Goal: Information Seeking & Learning: Learn about a topic

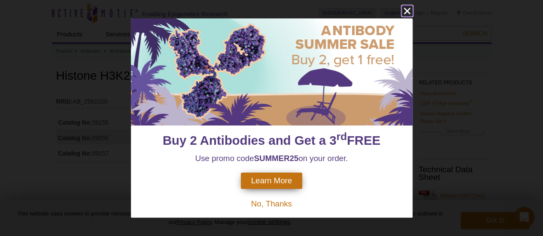
click at [407, 11] on icon "close" at bounding box center [406, 11] width 6 height 6
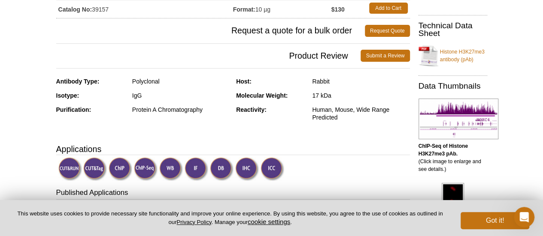
scroll to position [146, 0]
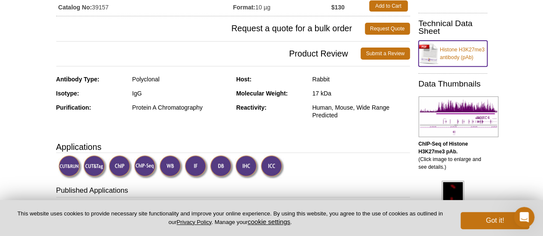
click at [464, 52] on link "Histone H3K27me3 antibody (pAb)" at bounding box center [452, 54] width 69 height 26
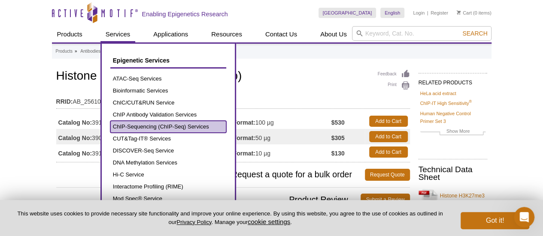
click at [163, 127] on link "ChIP-Sequencing (ChIP-Seq) Services" at bounding box center [168, 127] width 116 height 12
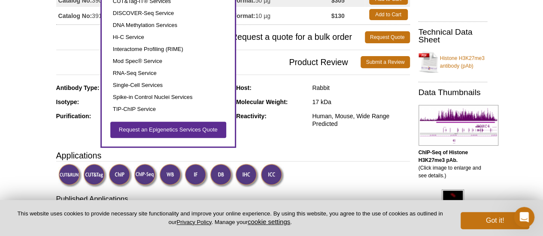
scroll to position [116, 0]
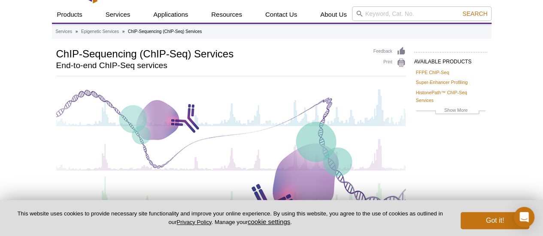
scroll to position [3, 0]
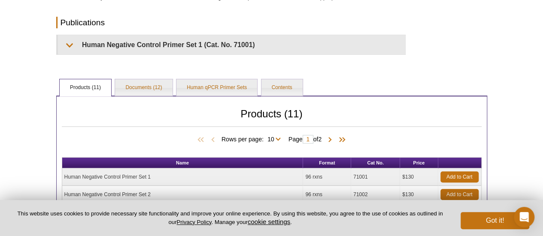
scroll to position [149, 0]
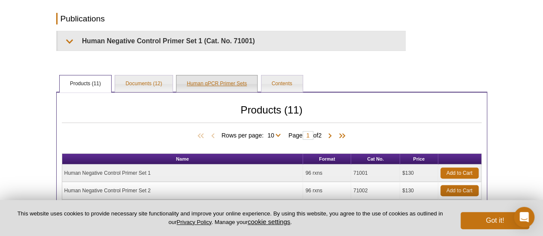
click at [227, 80] on link "Human qPCR Primer Sets" at bounding box center [216, 83] width 81 height 17
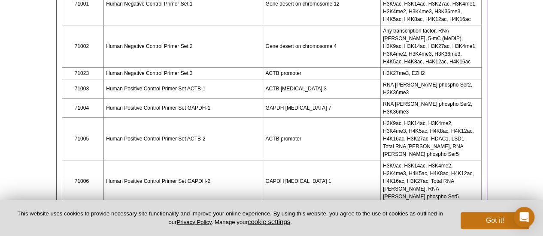
scroll to position [294, 0]
click at [227, 80] on td "Human Positive Control Primer Set ACTB-1" at bounding box center [183, 87] width 159 height 19
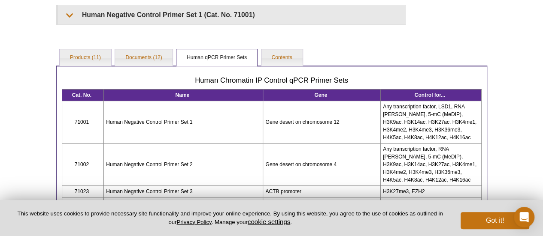
scroll to position [0, 0]
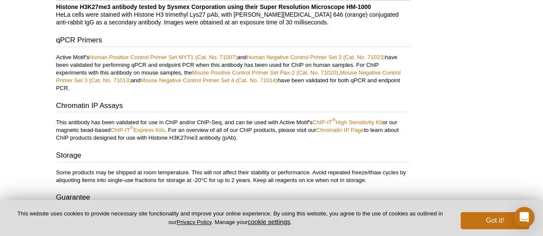
scroll to position [1130, 0]
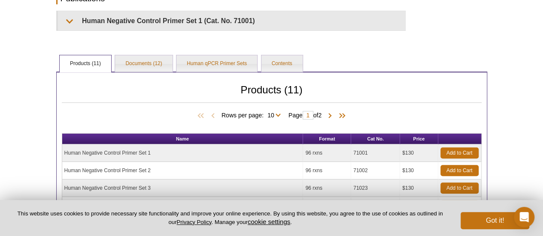
scroll to position [179, 0]
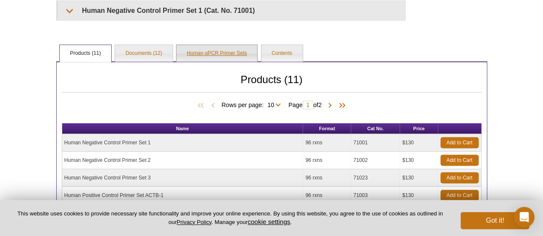
click at [218, 51] on link "Human qPCR Primer Sets" at bounding box center [216, 53] width 81 height 17
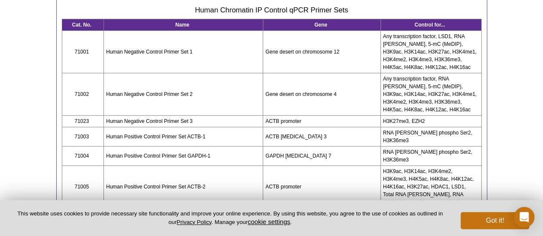
scroll to position [245, 0]
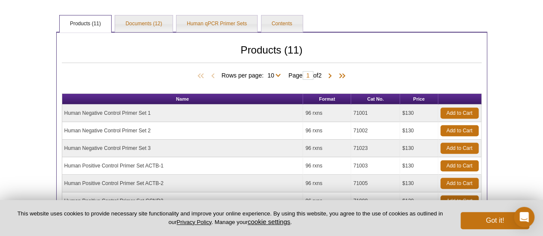
scroll to position [210, 0]
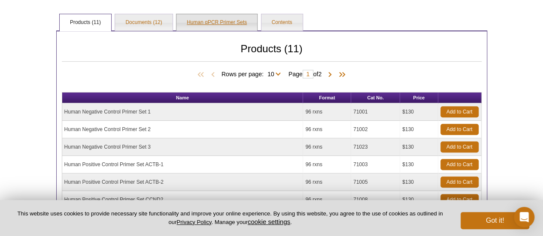
click at [218, 16] on link "Human qPCR Primer Sets" at bounding box center [216, 22] width 81 height 17
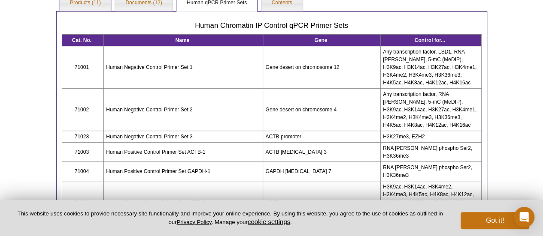
scroll to position [231, 0]
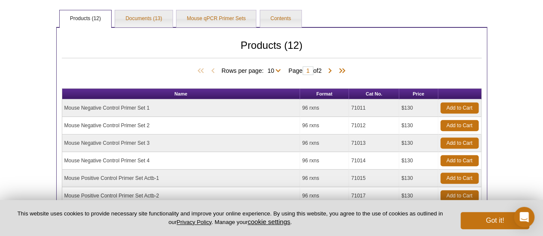
scroll to position [154, 0]
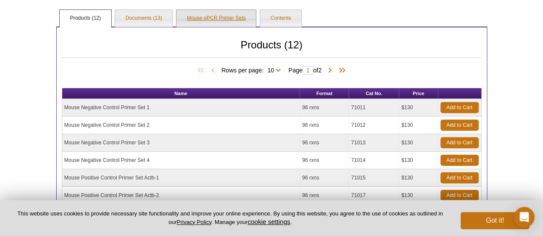
click at [220, 17] on link "Mouse qPCR Primer Sets" at bounding box center [215, 18] width 79 height 17
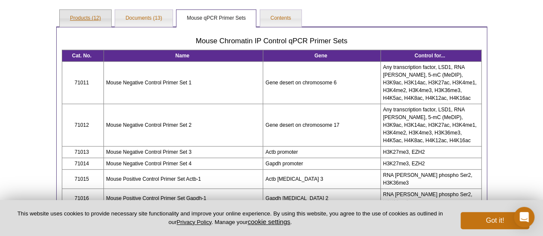
click at [96, 15] on link "Products (12)" at bounding box center [85, 18] width 51 height 17
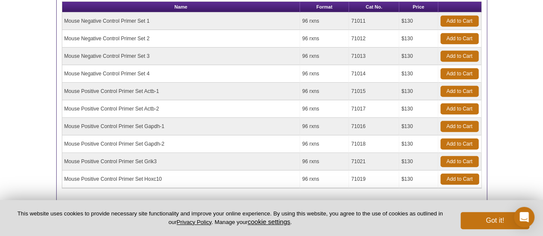
scroll to position [243, 0]
